Goal: Task Accomplishment & Management: Use online tool/utility

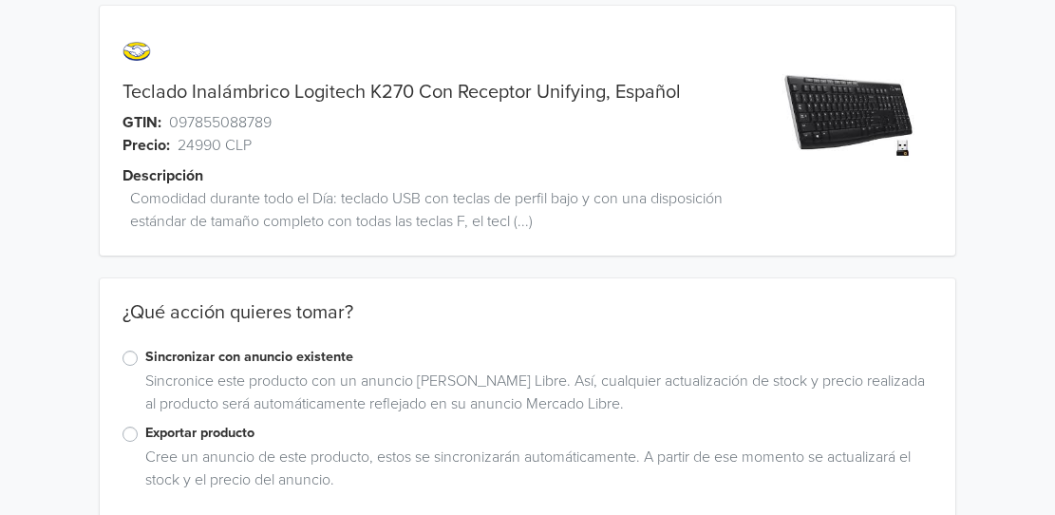
scroll to position [47, 0]
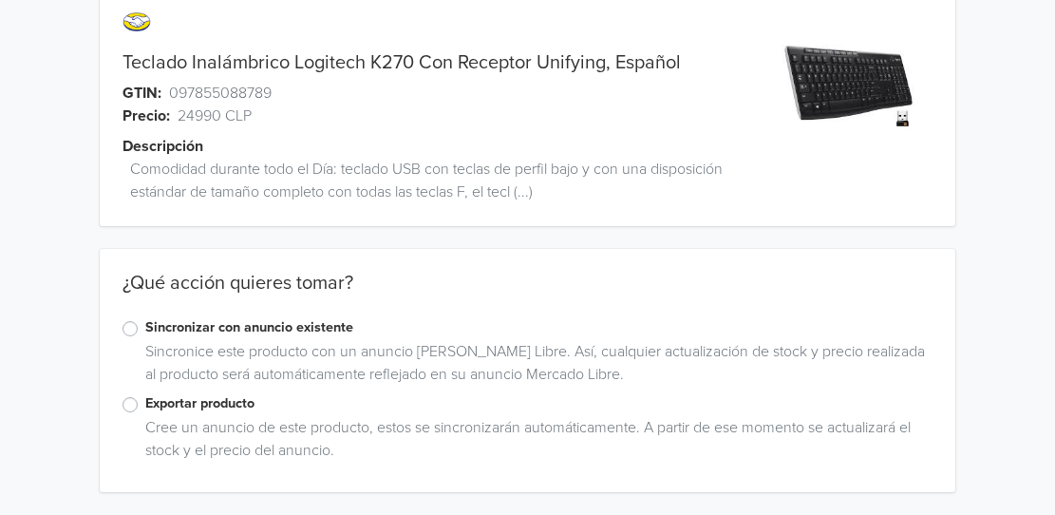
click at [145, 410] on label "Exportar producto" at bounding box center [538, 403] width 787 height 21
click at [0, 0] on input "Exportar producto" at bounding box center [0, 0] width 0 height 0
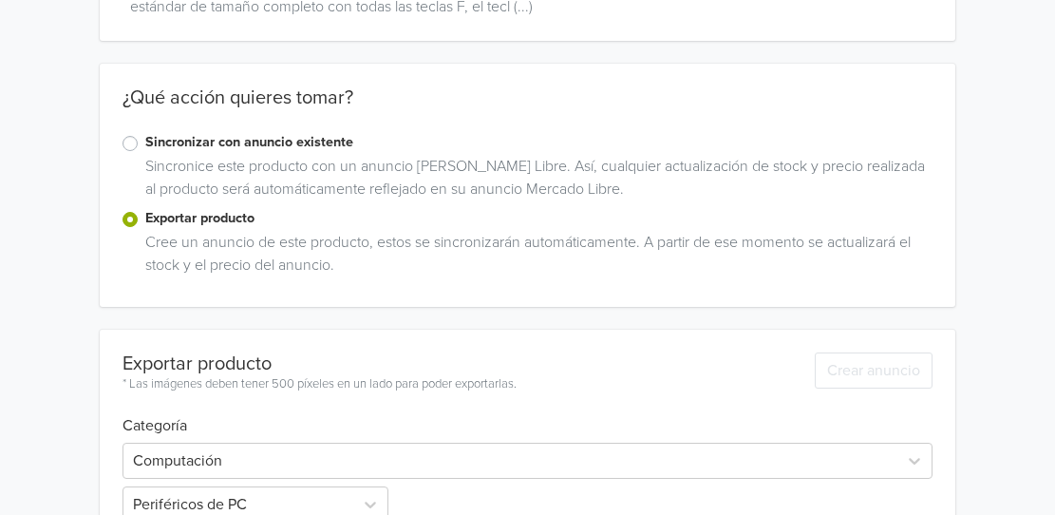
scroll to position [344, 0]
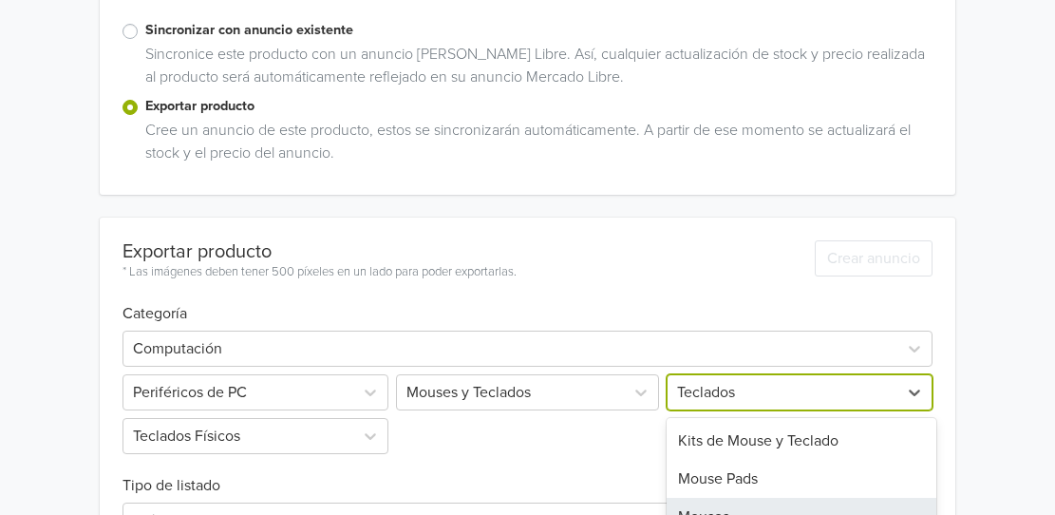
click at [691, 387] on div "8 results available. Use Up and Down to choose options, press Enter to select t…" at bounding box center [798, 392] width 270 height 36
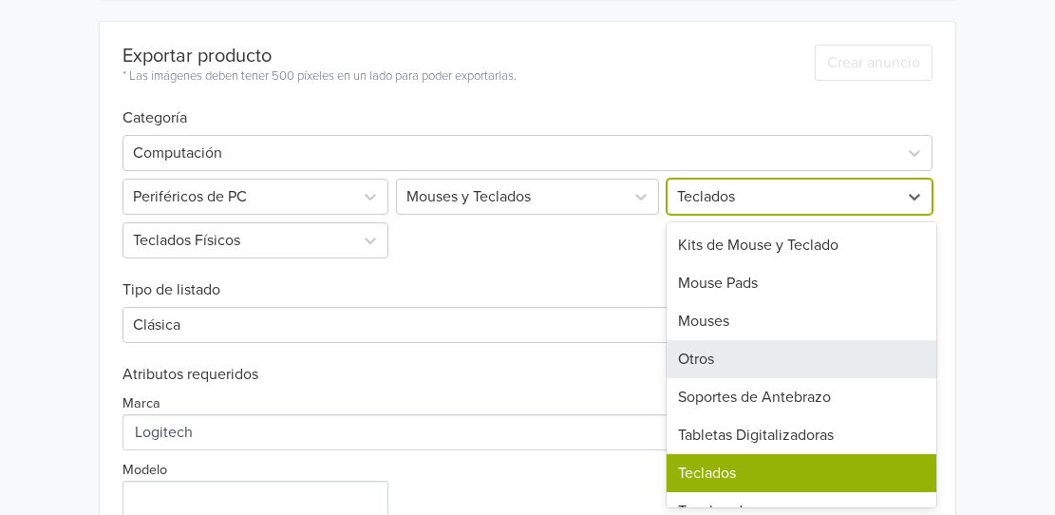
scroll to position [27, 0]
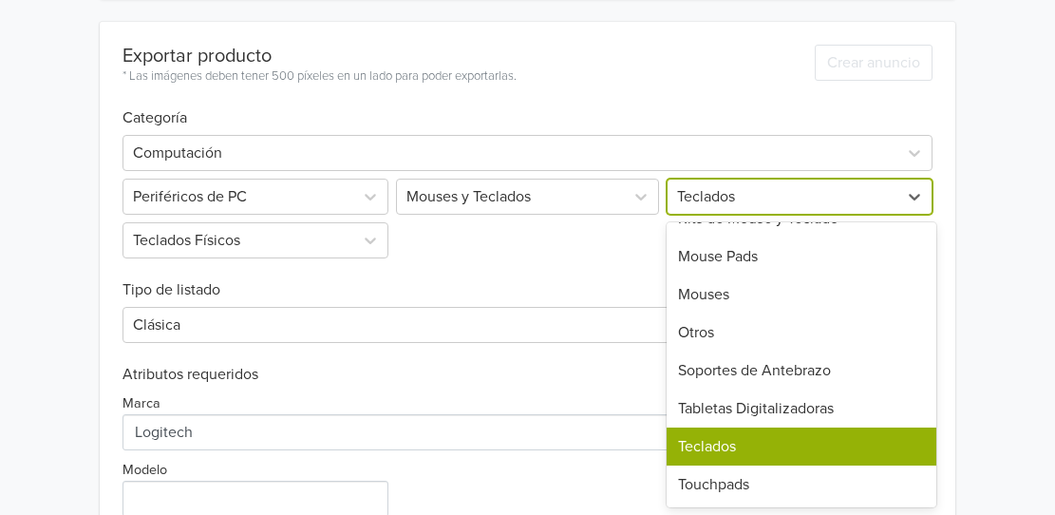
click at [752, 444] on div "Teclados" at bounding box center [802, 446] width 270 height 38
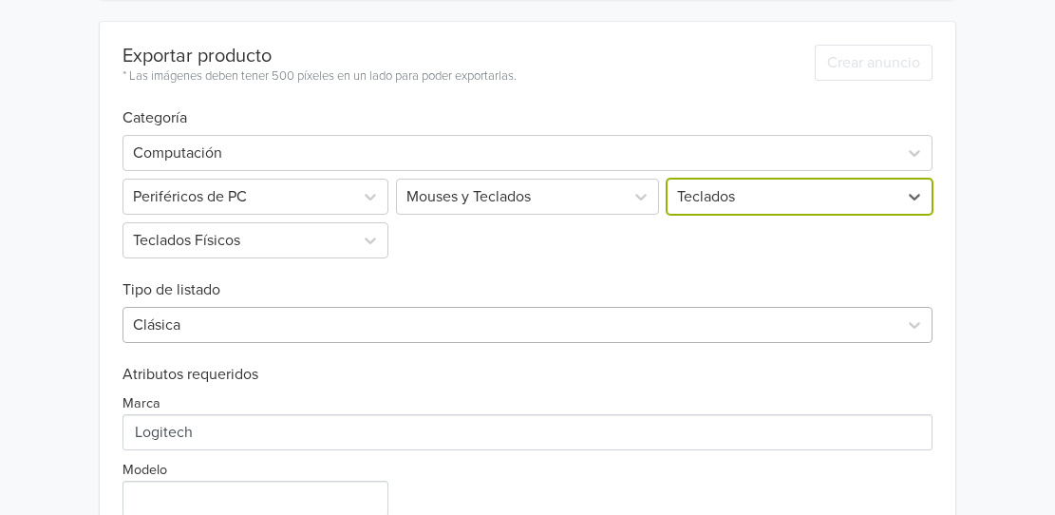
click at [192, 329] on div "Clásica" at bounding box center [527, 325] width 810 height 36
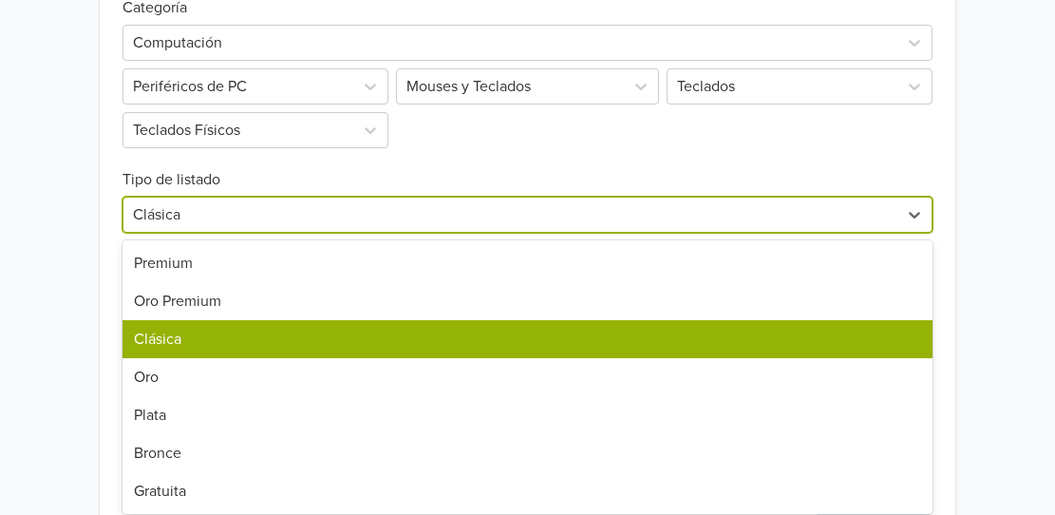
scroll to position [656, 0]
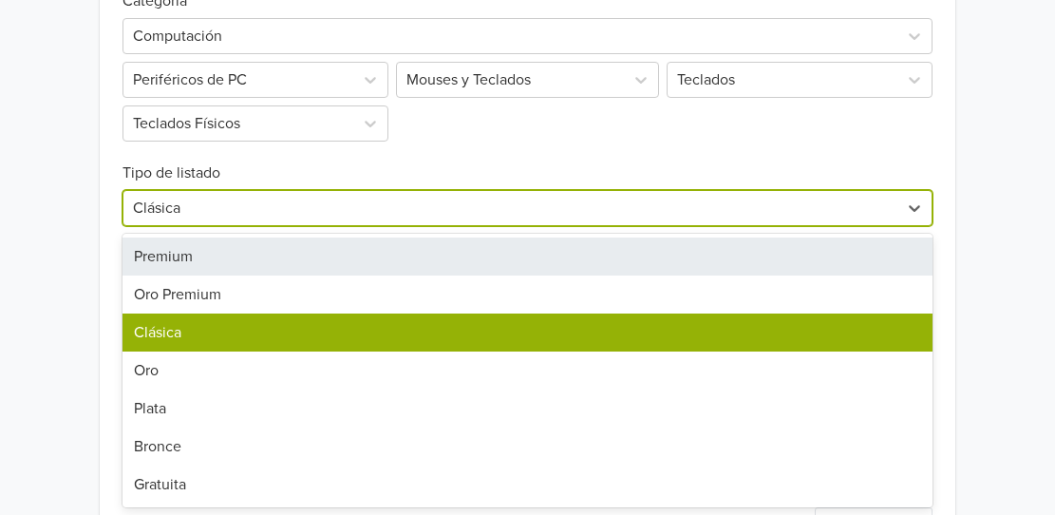
click at [190, 264] on div "Premium" at bounding box center [527, 256] width 810 height 38
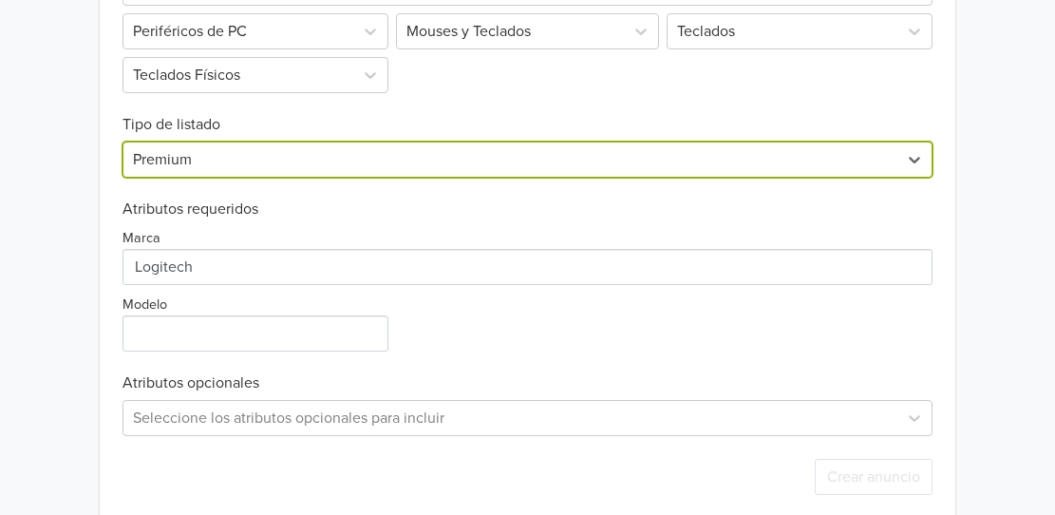
scroll to position [730, 0]
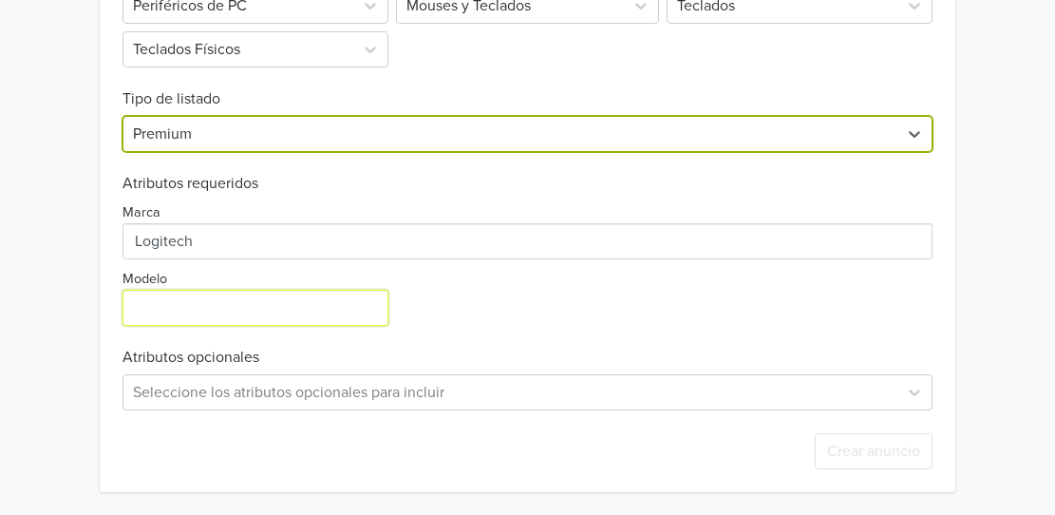
click at [194, 310] on input "Modelo" at bounding box center [255, 308] width 266 height 36
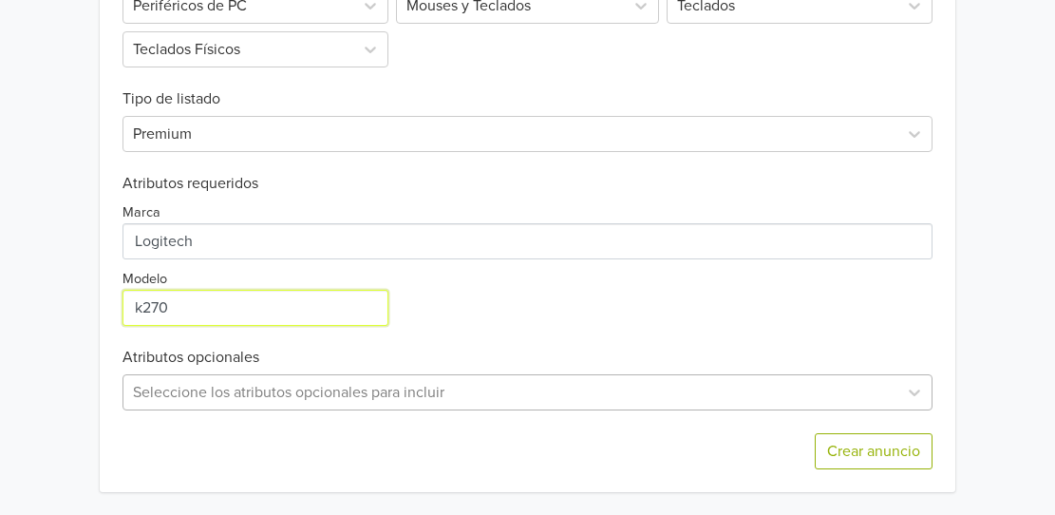
type input "k270"
click at [423, 393] on div "Seleccione los atributos opcionales para incluir" at bounding box center [527, 392] width 810 height 36
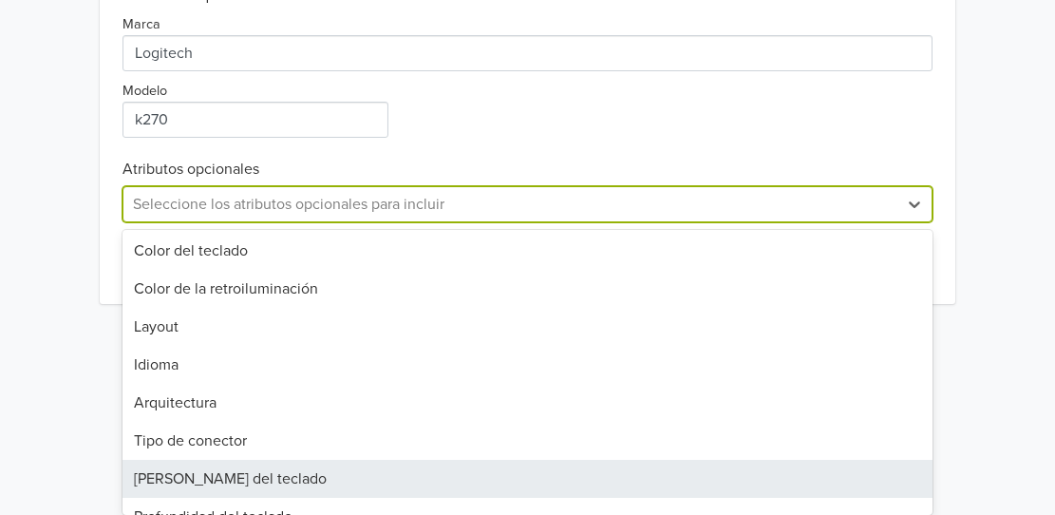
scroll to position [0, 0]
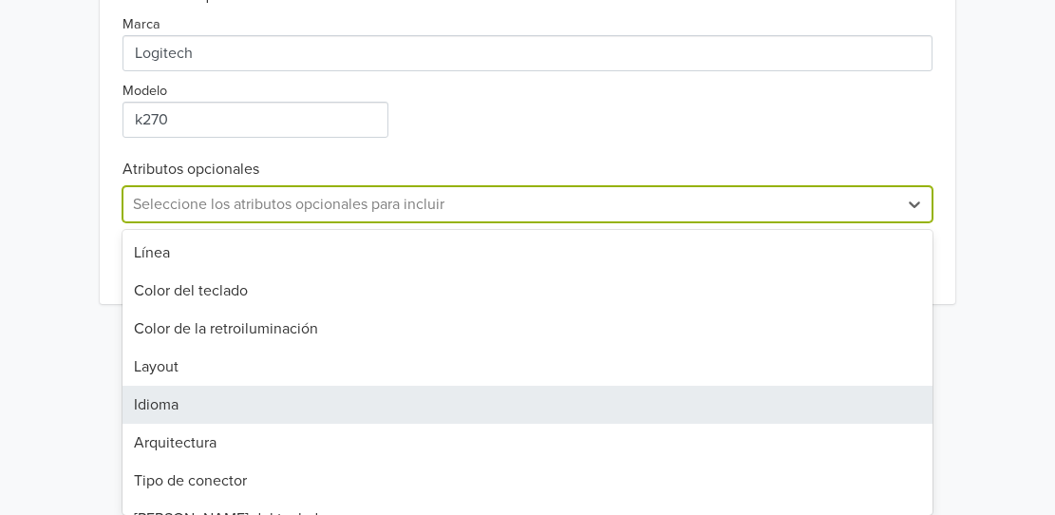
click at [205, 395] on div "Idioma" at bounding box center [527, 404] width 810 height 38
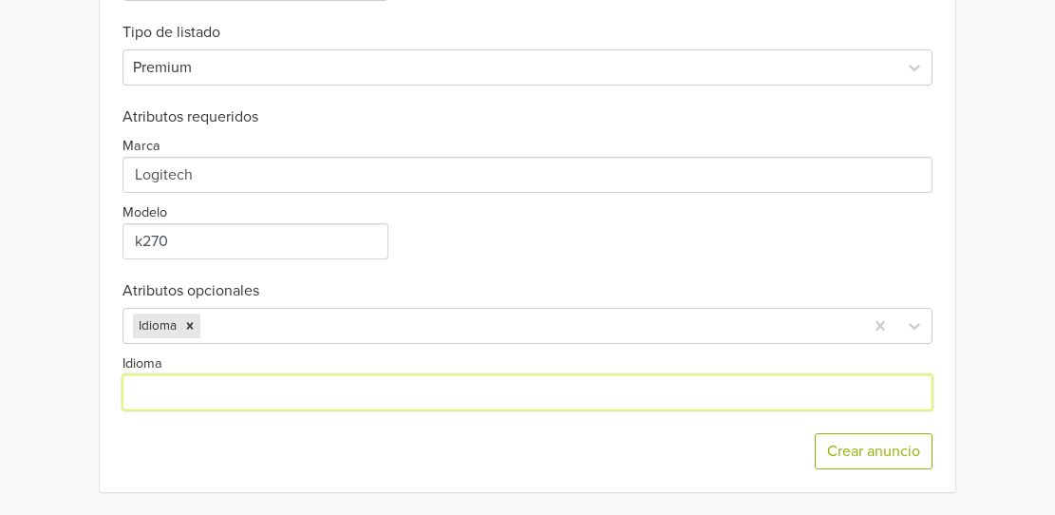
click at [165, 383] on input "Idioma" at bounding box center [527, 392] width 810 height 36
type input "e"
type input "Español"
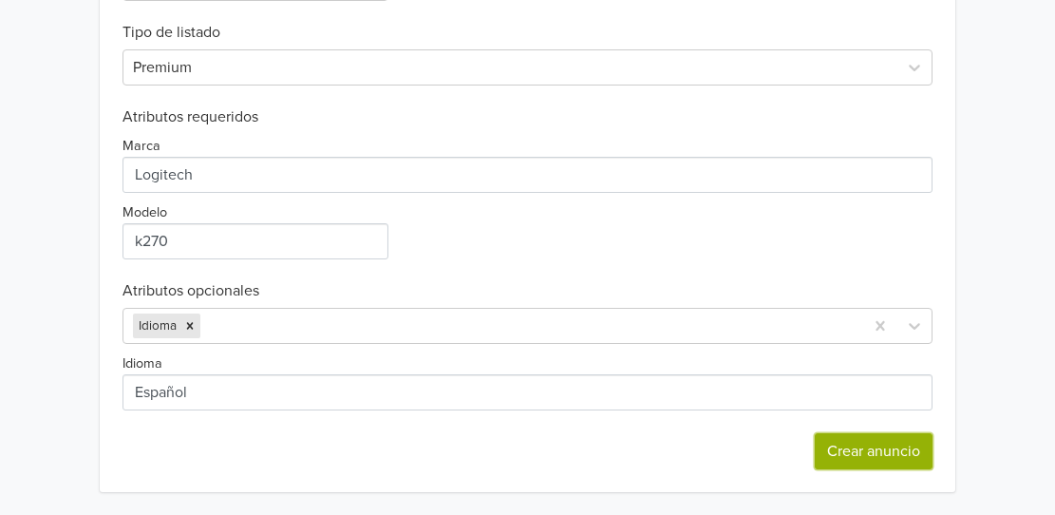
click at [855, 453] on button "Crear anuncio" at bounding box center [874, 451] width 118 height 36
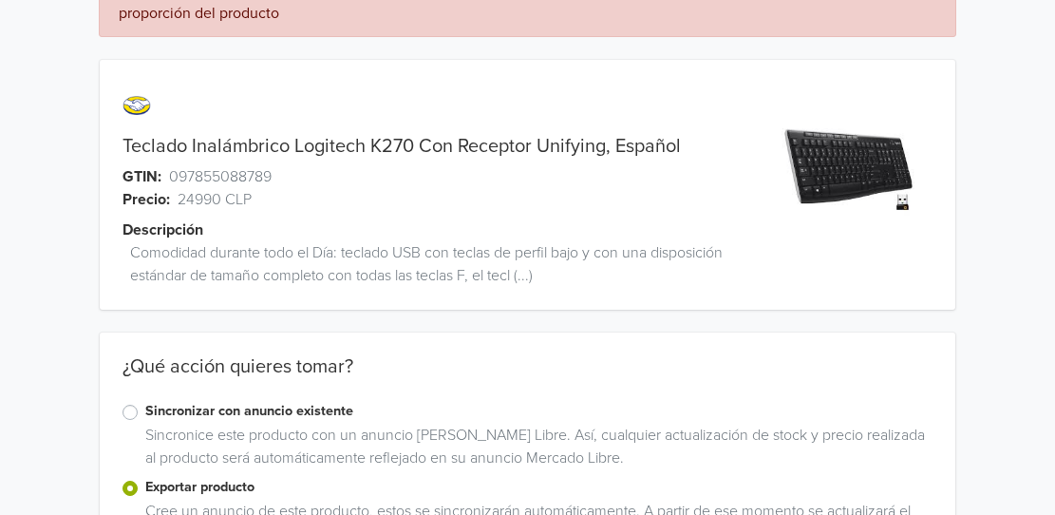
scroll to position [0, 0]
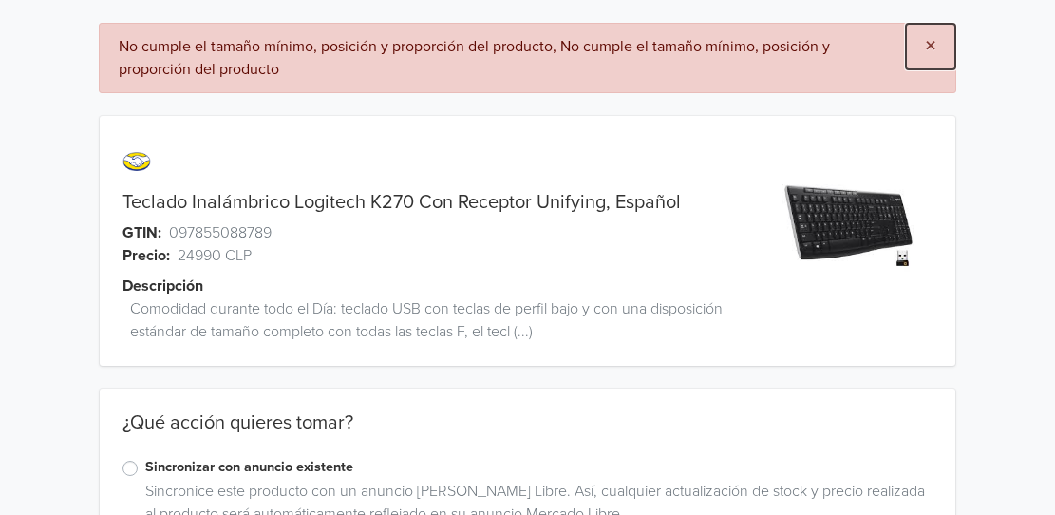
click at [931, 43] on span "×" at bounding box center [930, 46] width 11 height 28
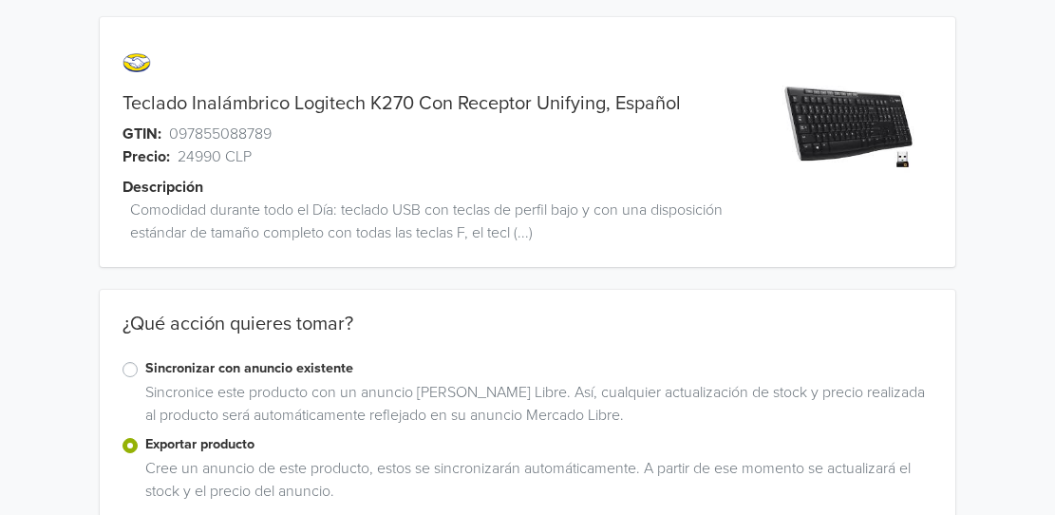
scroll to position [285, 0]
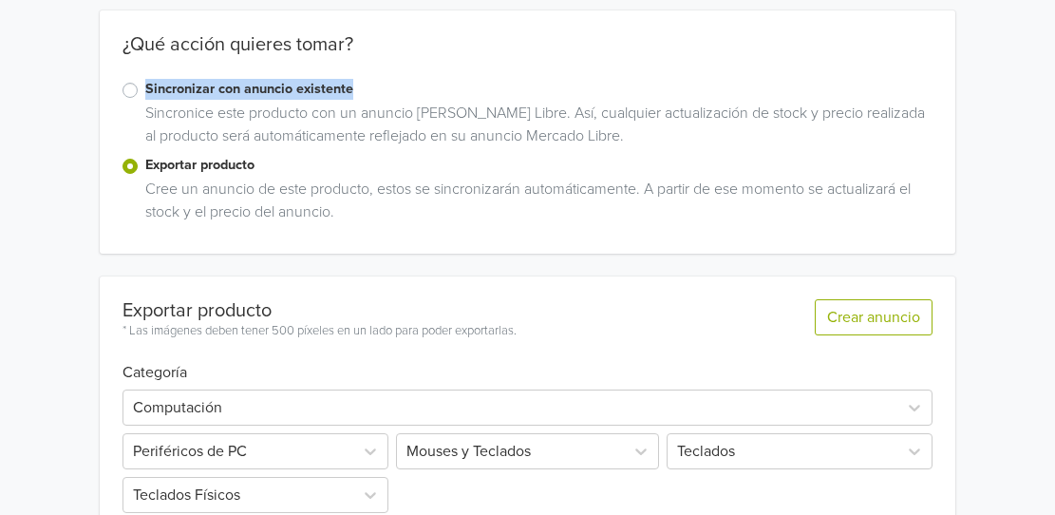
click at [123, 92] on div "Sincronizar con anuncio existente Sincronice este producto con un anuncio de Me…" at bounding box center [527, 117] width 855 height 76
click at [145, 88] on label "Sincronizar con anuncio existente" at bounding box center [538, 89] width 787 height 21
click at [0, 0] on input "Sincronizar con anuncio existente" at bounding box center [0, 0] width 0 height 0
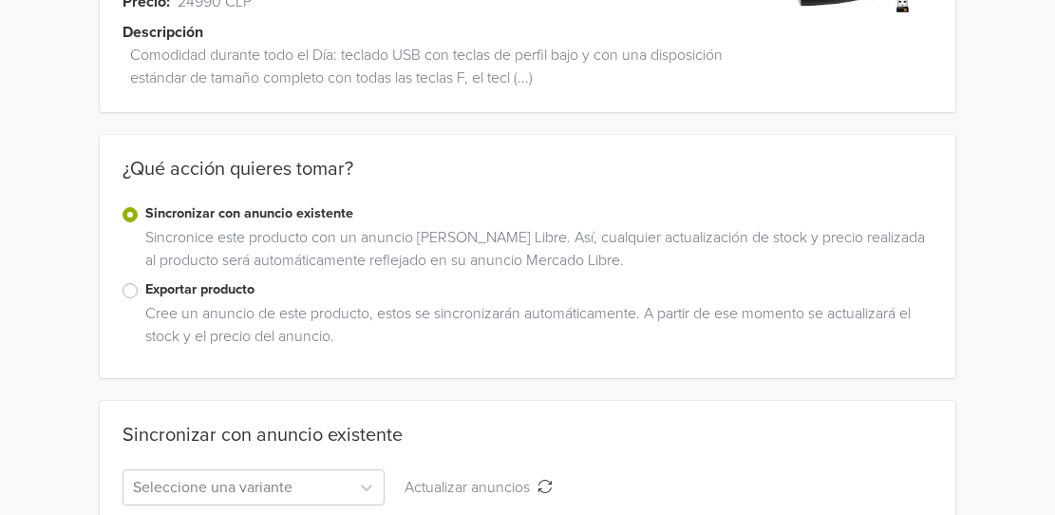
scroll to position [255, 0]
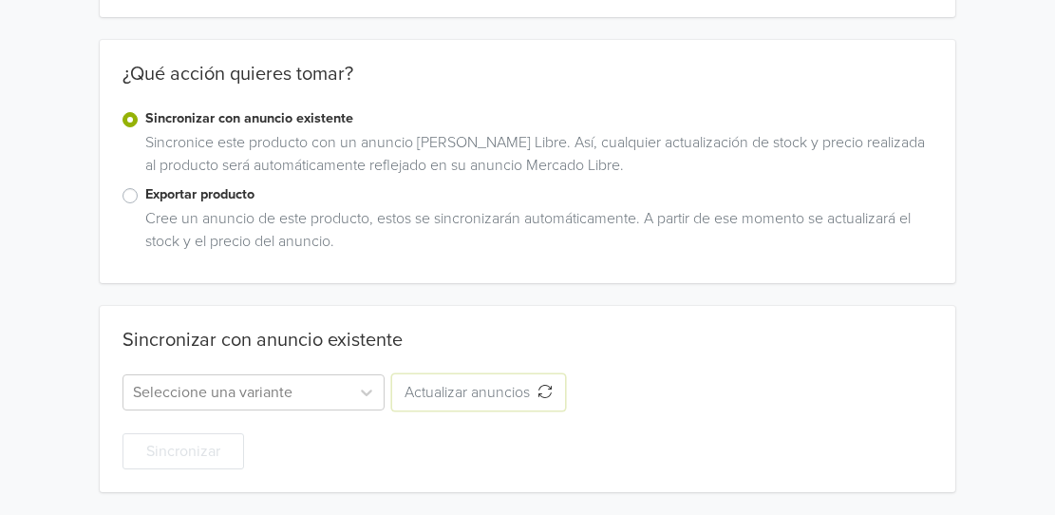
click at [489, 391] on span "Actualizar anuncios" at bounding box center [470, 392] width 133 height 19
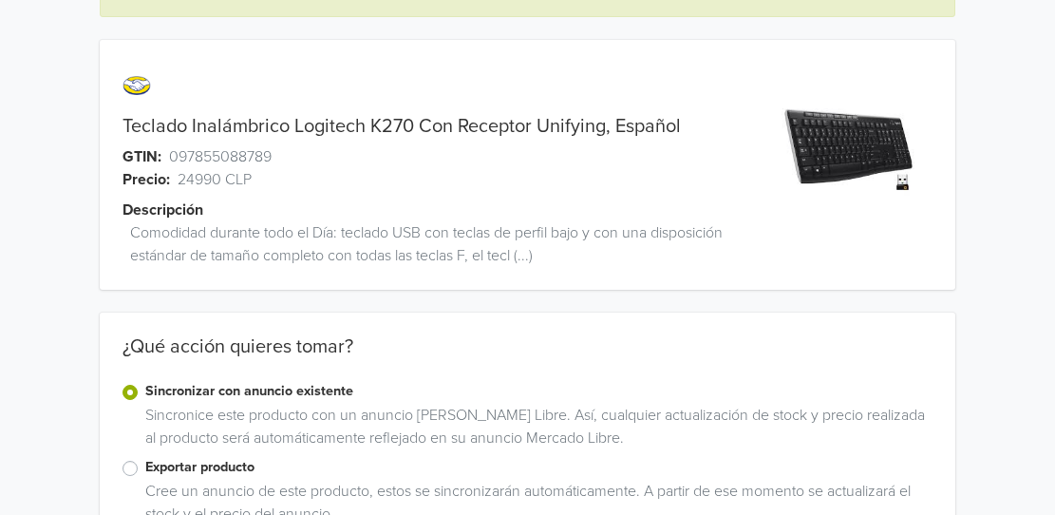
scroll to position [0, 0]
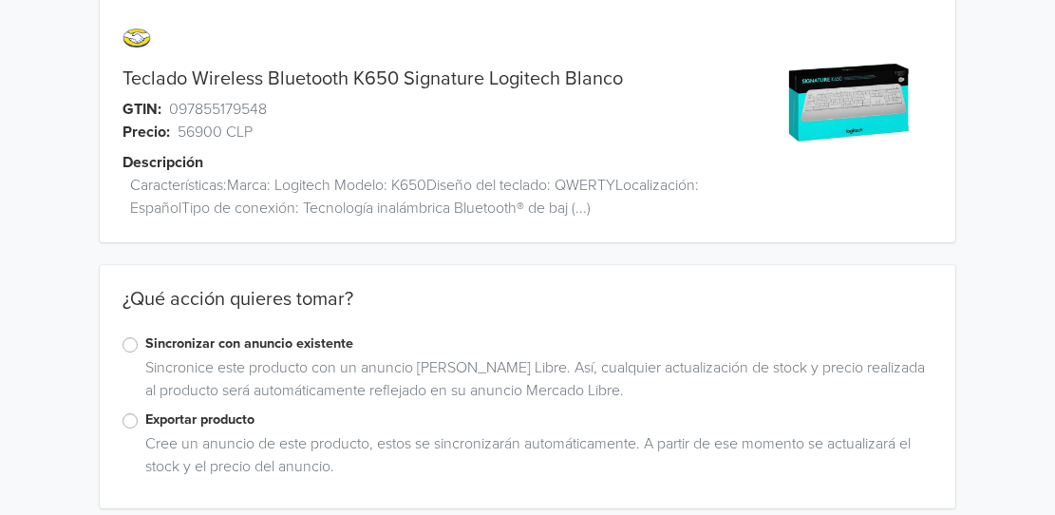
scroll to position [47, 0]
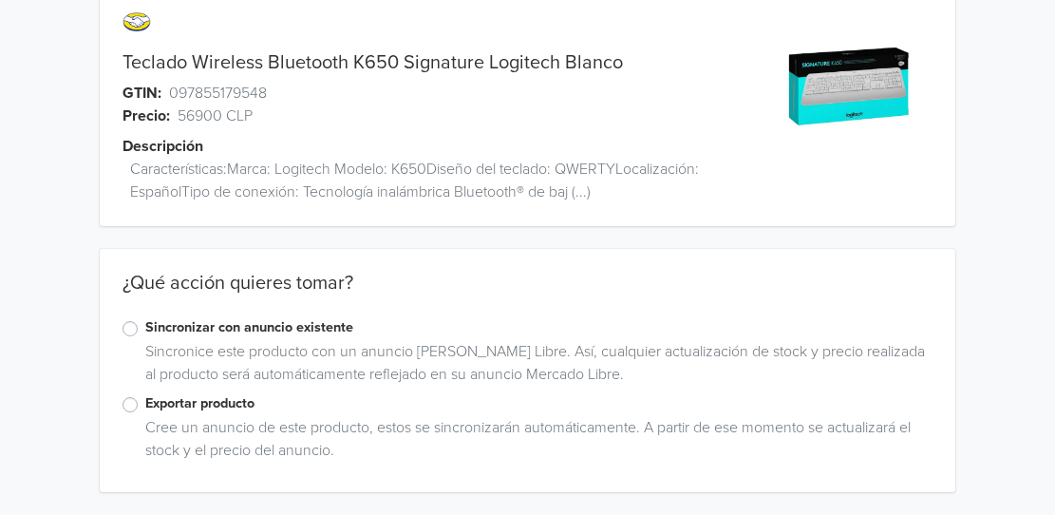
click at [145, 329] on label "Sincronizar con anuncio existente" at bounding box center [538, 327] width 787 height 21
click at [0, 0] on input "Sincronizar con anuncio existente" at bounding box center [0, 0] width 0 height 0
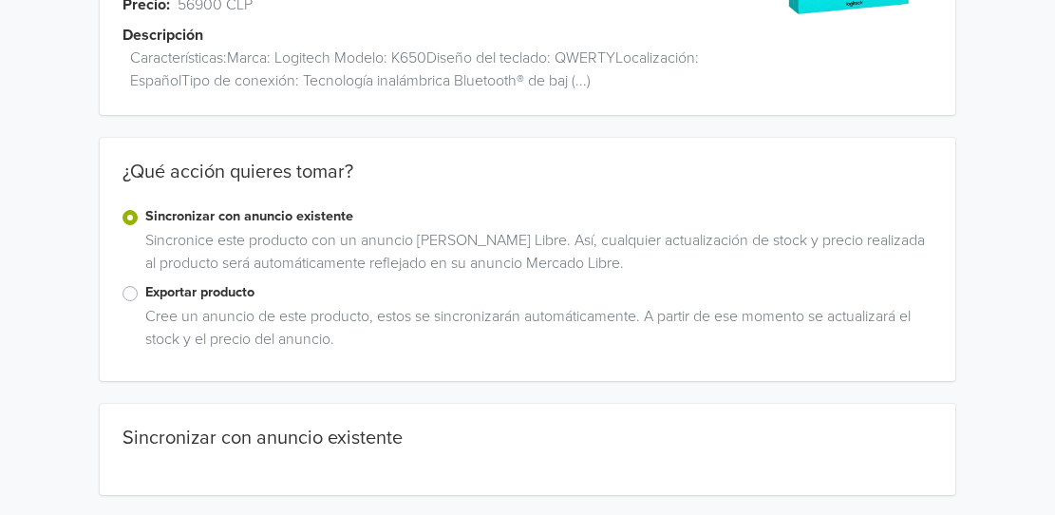
scroll to position [160, 0]
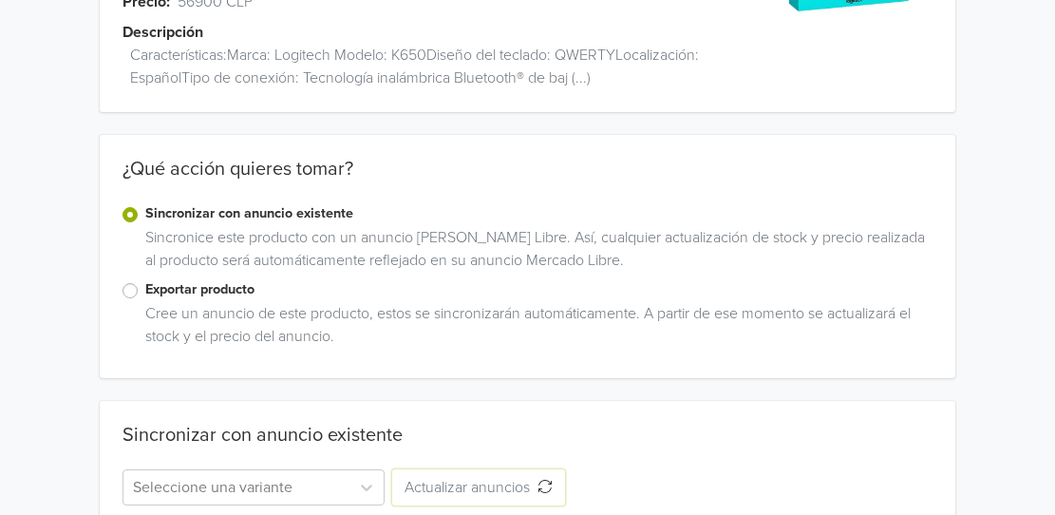
click at [476, 498] on button "Actualizar anuncios Actualizar anuncios" at bounding box center [478, 487] width 173 height 36
click at [145, 291] on label "Exportar producto" at bounding box center [538, 289] width 787 height 21
click at [0, 0] on input "Exportar producto" at bounding box center [0, 0] width 0 height 0
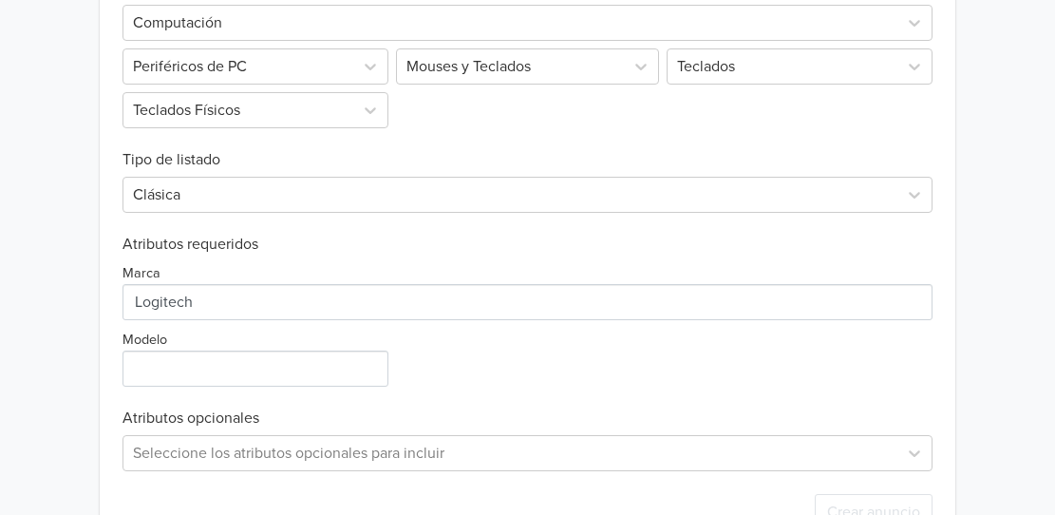
scroll to position [703, 0]
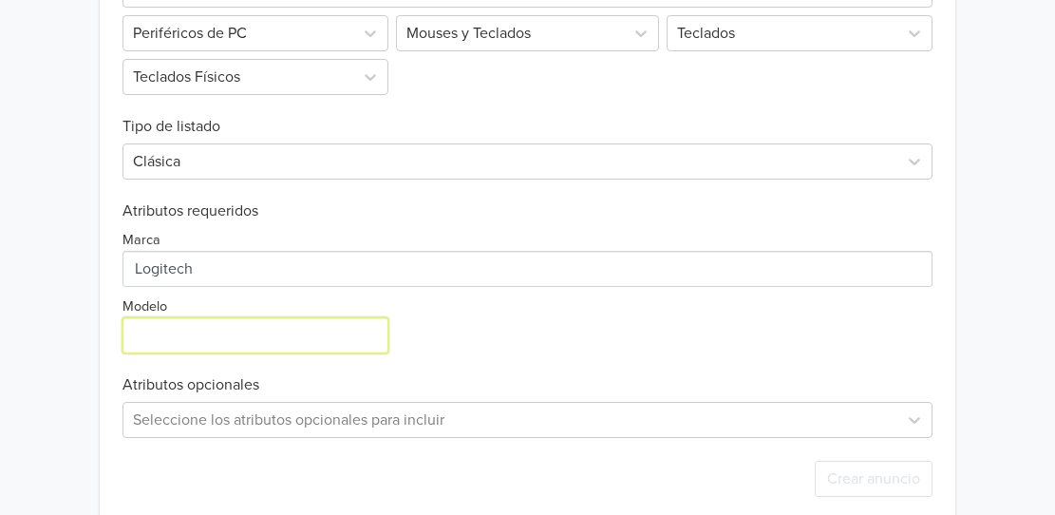
click at [306, 342] on input "Modelo" at bounding box center [255, 335] width 266 height 36
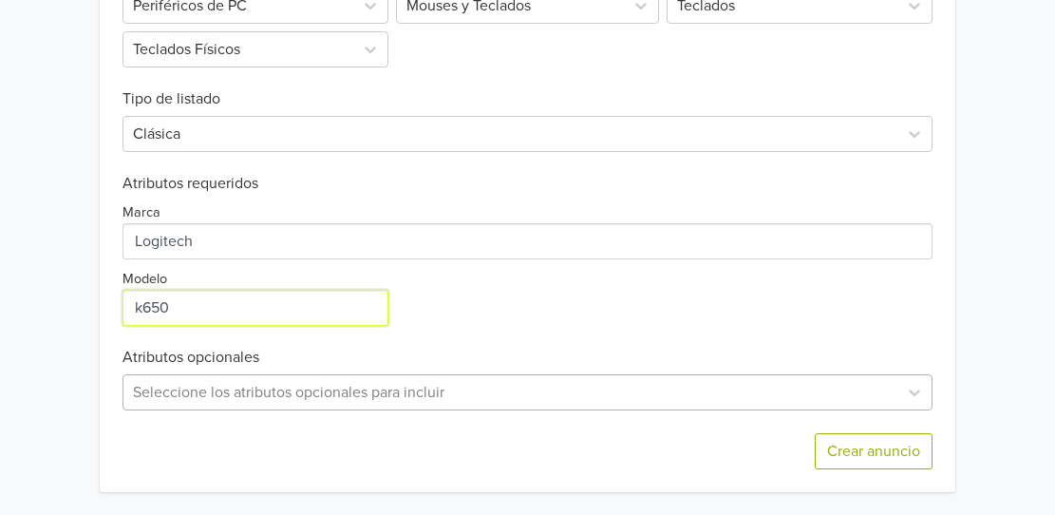
type input "k650"
click at [384, 398] on div "Seleccione los atributos opcionales para incluir" at bounding box center [527, 392] width 810 height 36
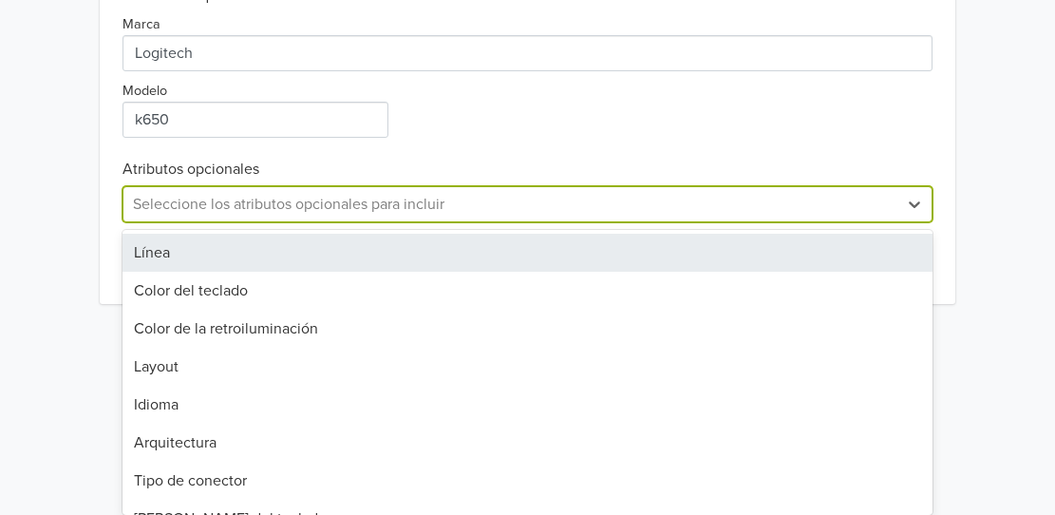
scroll to position [730, 0]
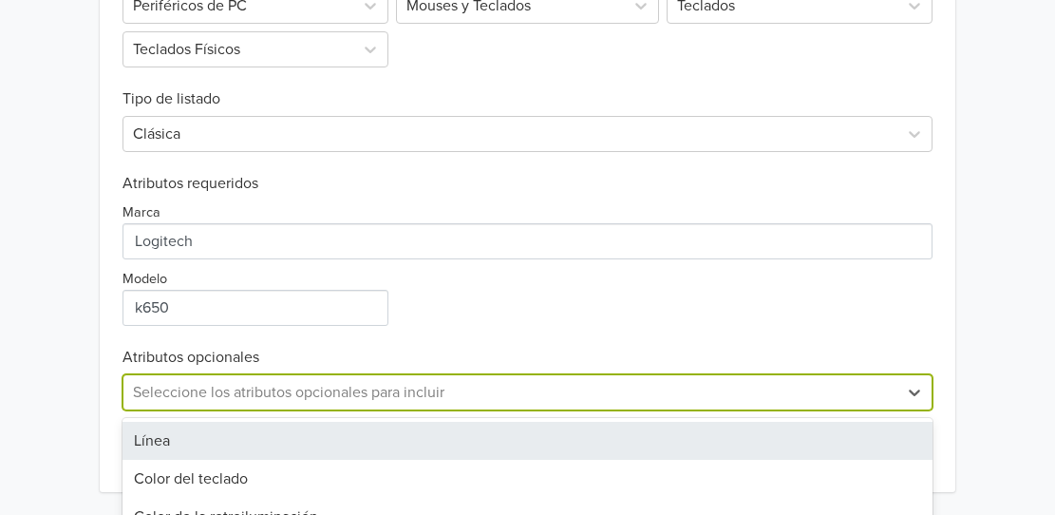
click at [941, 143] on div "Exportar producto * Las imágenes deben tener 500 píxeles en un lado para poder …" at bounding box center [527, 161] width 855 height 661
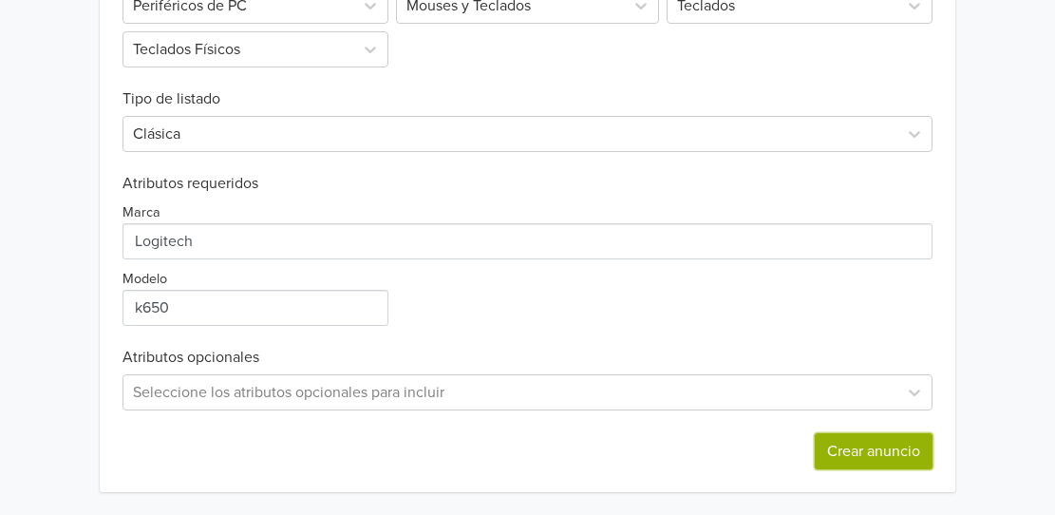
click at [876, 449] on button "Crear anuncio" at bounding box center [874, 451] width 118 height 36
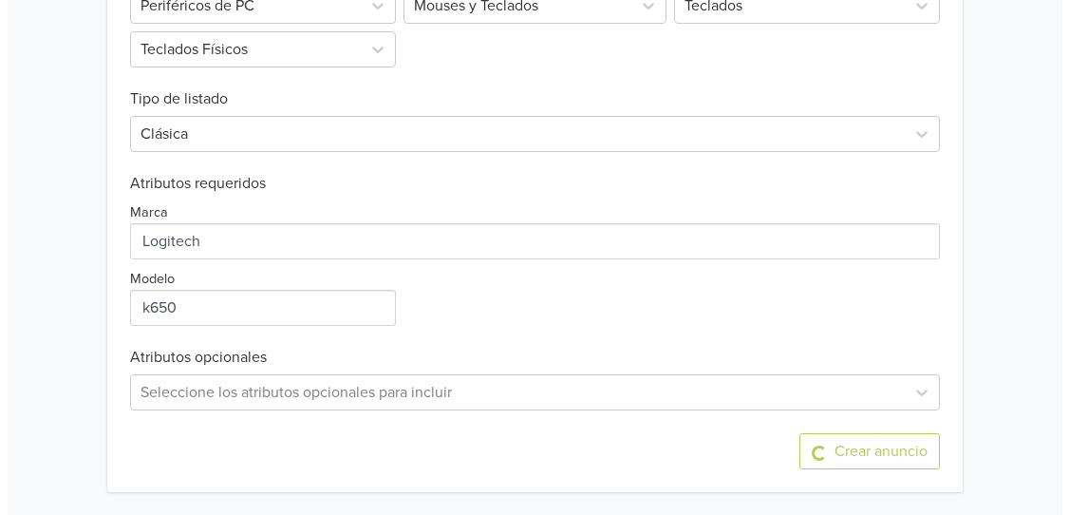
scroll to position [0, 0]
